Goal: Check status: Check status

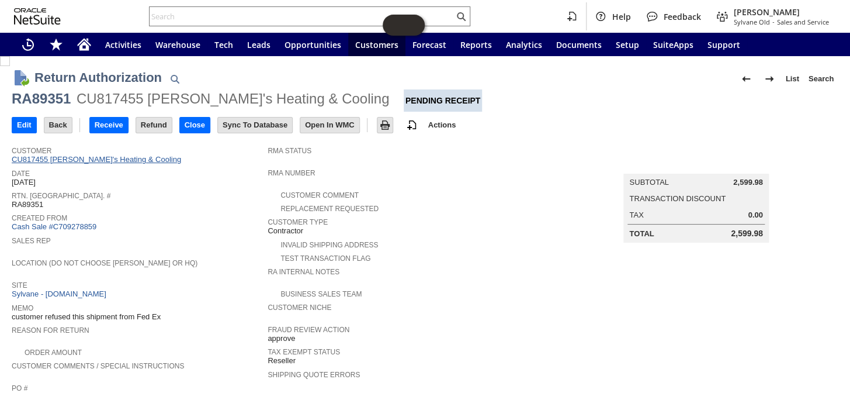
click at [106, 161] on link "CU817455 [PERSON_NAME]'s Heating & Cooling" at bounding box center [98, 159] width 172 height 9
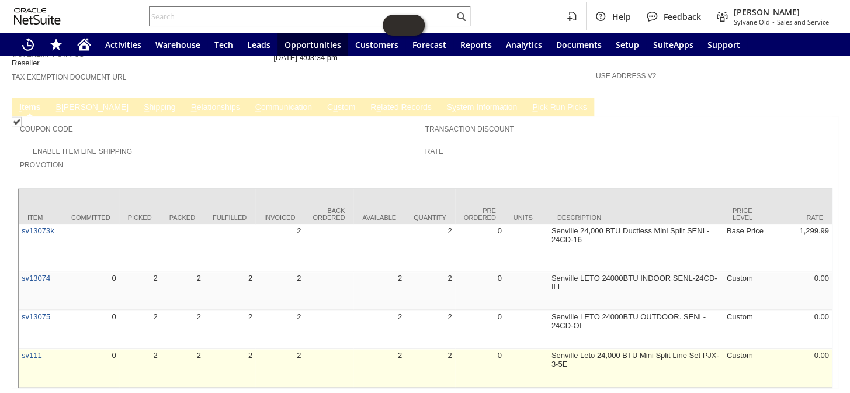
scroll to position [689, 0]
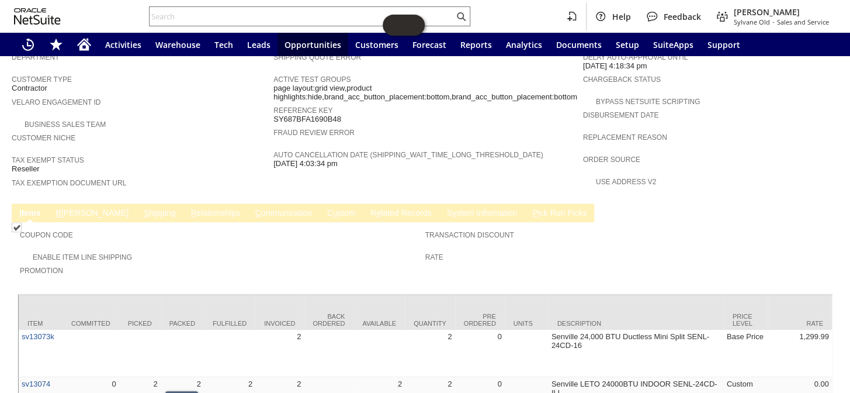
click at [141, 208] on link "S hipping" at bounding box center [160, 213] width 38 height 11
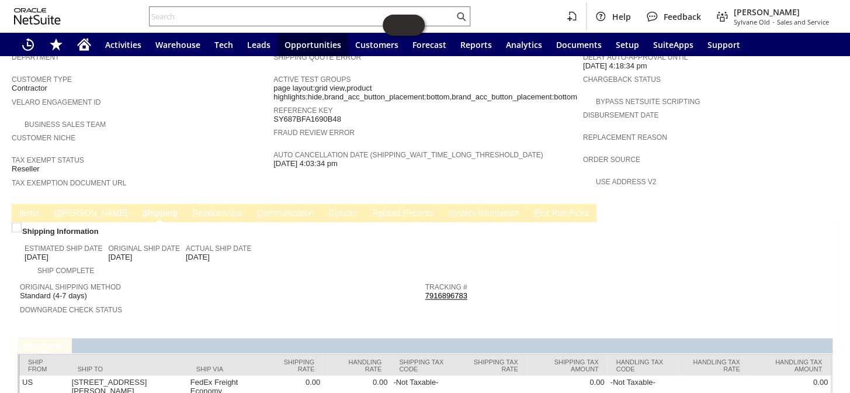
click at [443, 291] on link "7916896783" at bounding box center [446, 295] width 42 height 9
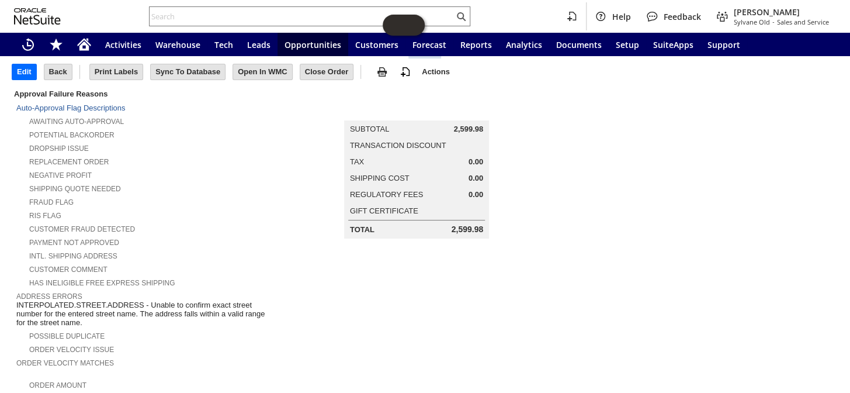
scroll to position [0, 0]
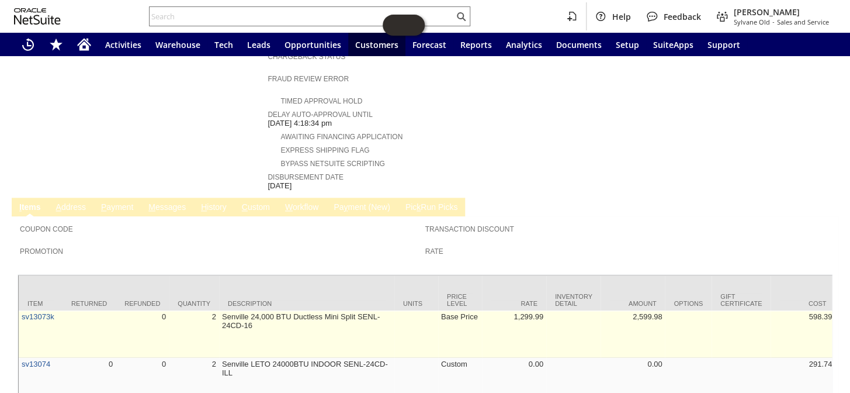
scroll to position [478, 0]
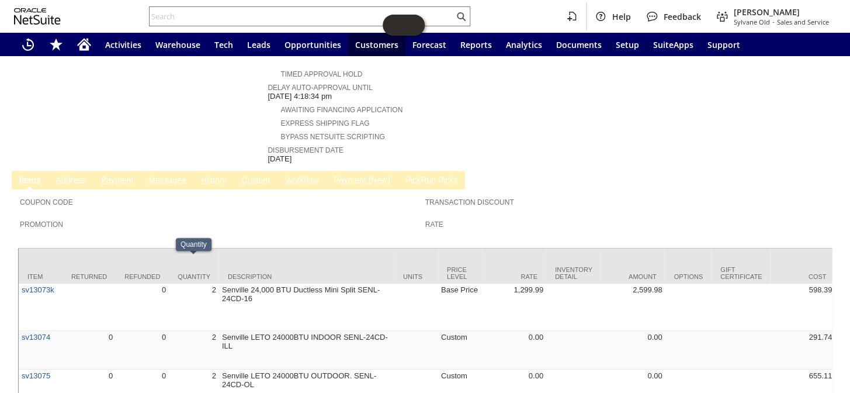
click at [206, 175] on span "H" at bounding box center [204, 179] width 6 height 9
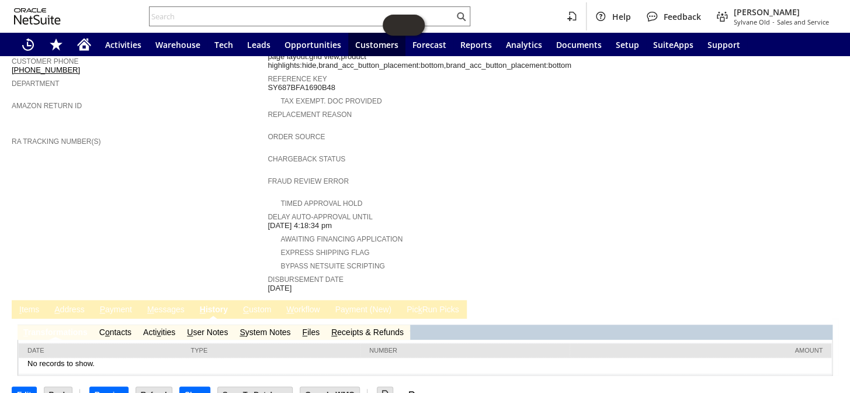
scroll to position [0, 0]
click at [270, 327] on link "S ystem Notes" at bounding box center [265, 331] width 51 height 9
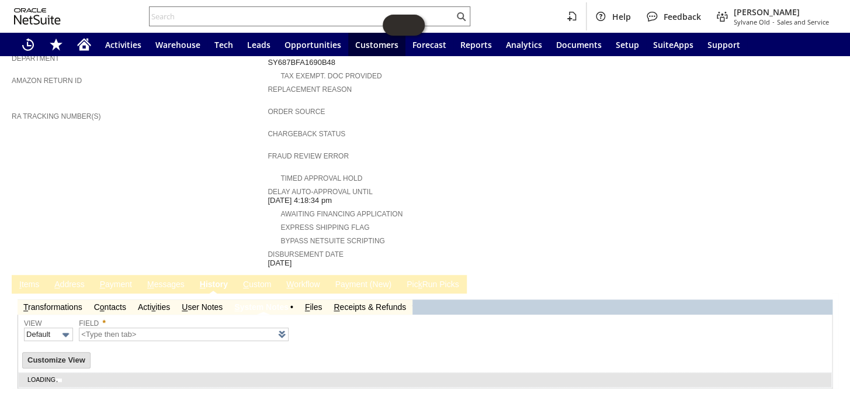
scroll to position [387, 0]
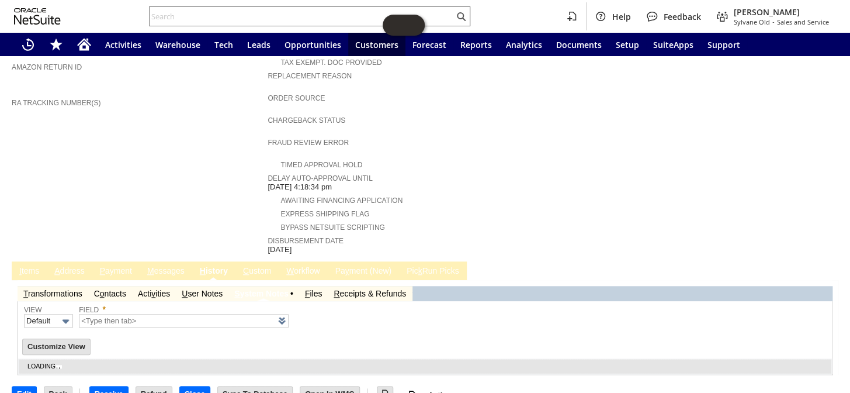
type input "1 to 25 of 80"
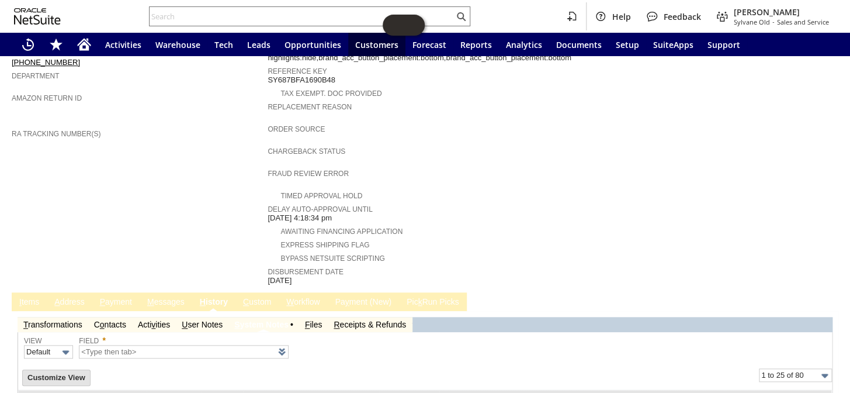
scroll to position [353, 0]
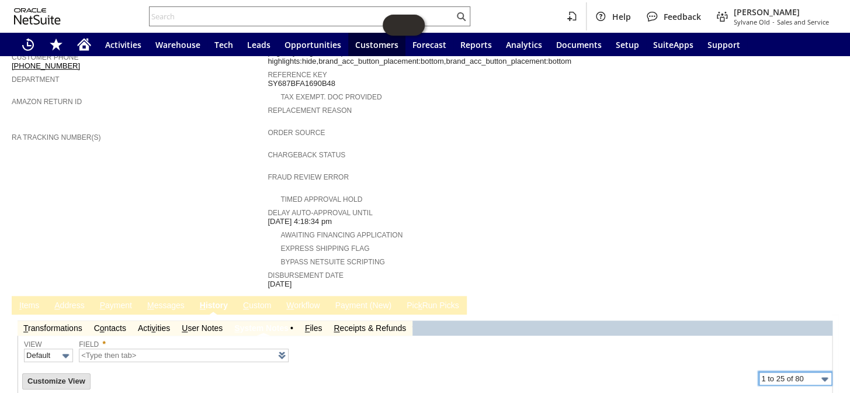
click at [798, 372] on input "1 to 25 of 80" at bounding box center [795, 378] width 73 height 13
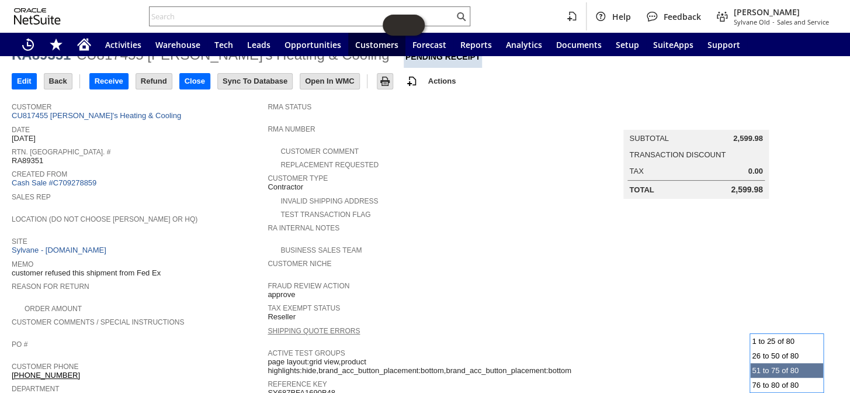
scroll to position [0, 0]
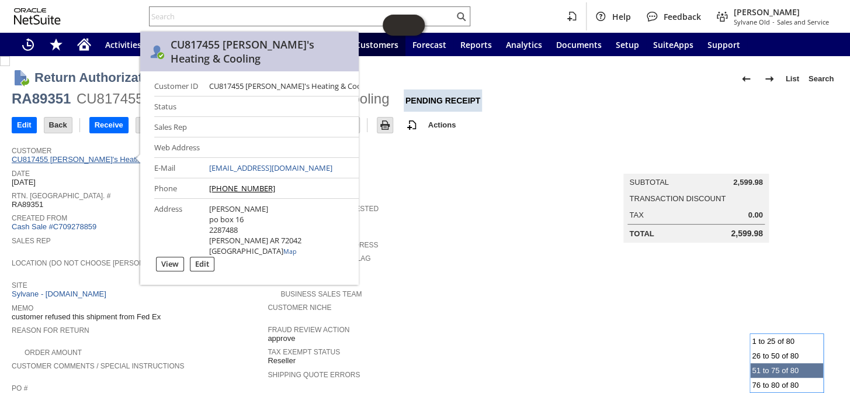
click at [78, 162] on link "CU817455 [PERSON_NAME]'s Heating & Cooling" at bounding box center [98, 159] width 172 height 9
